Goal: Task Accomplishment & Management: Use online tool/utility

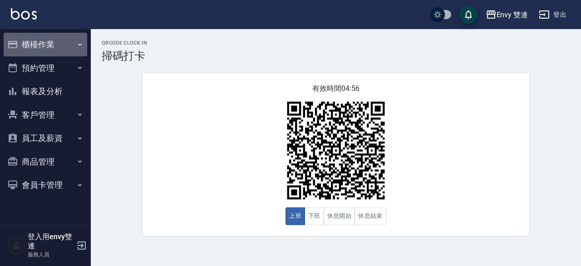
click at [19, 33] on button "櫃檯作業" at bounding box center [46, 45] width 84 height 24
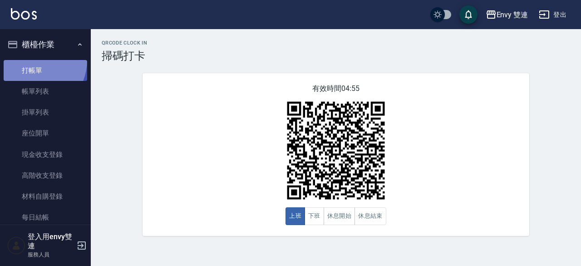
click at [30, 60] on link "打帳單" at bounding box center [46, 70] width 84 height 21
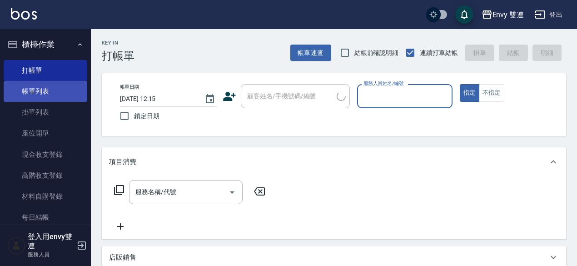
click at [41, 90] on link "帳單列表" at bounding box center [46, 91] width 84 height 21
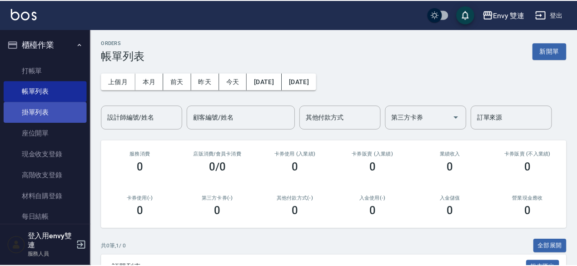
scroll to position [99, 0]
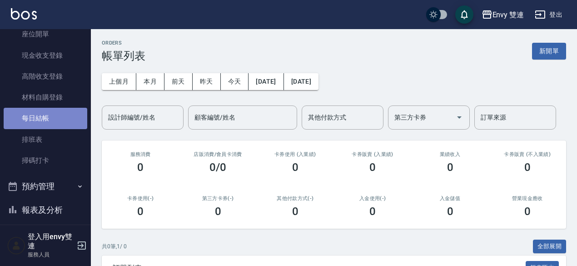
click at [46, 122] on link "每日結帳" at bounding box center [46, 118] width 84 height 21
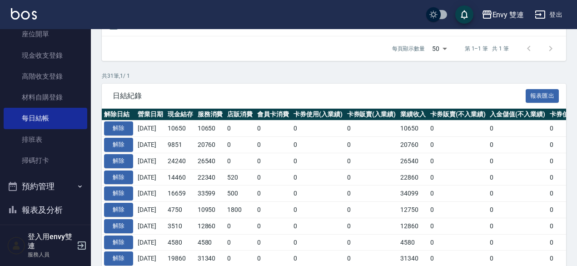
scroll to position [143, 0]
